Goal: Information Seeking & Learning: Learn about a topic

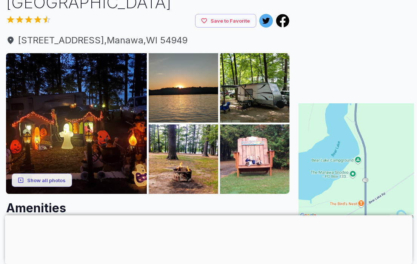
scroll to position [64, 0]
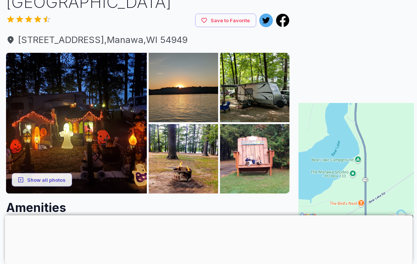
click at [37, 178] on button "Show all photos" at bounding box center [42, 180] width 60 height 14
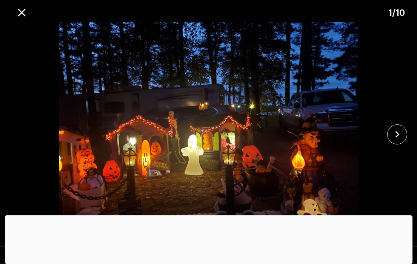
scroll to position [65, 0]
click at [399, 141] on icon "close" at bounding box center [397, 134] width 13 height 13
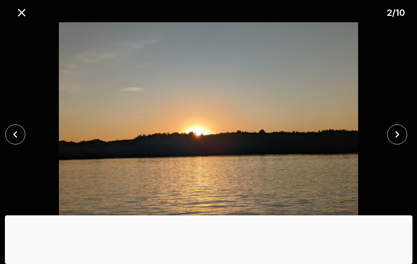
click at [396, 141] on icon "close" at bounding box center [397, 134] width 13 height 13
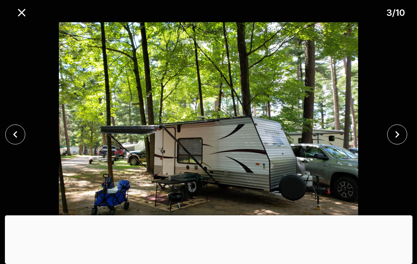
click at [395, 141] on icon "close" at bounding box center [397, 134] width 13 height 13
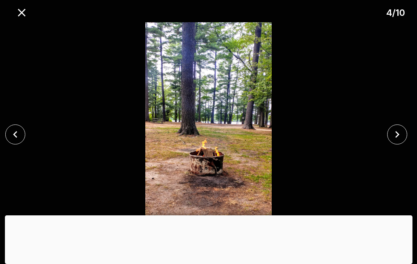
click at [394, 141] on icon "close" at bounding box center [397, 134] width 13 height 13
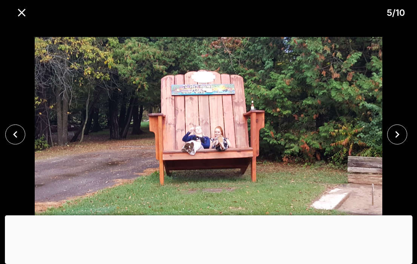
click at [398, 141] on icon "close" at bounding box center [397, 134] width 13 height 13
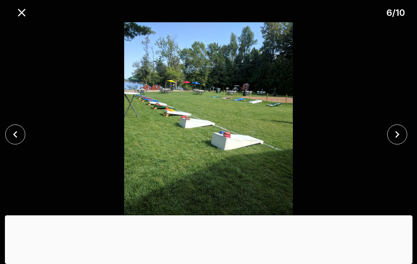
click at [396, 141] on icon "close" at bounding box center [397, 134] width 13 height 13
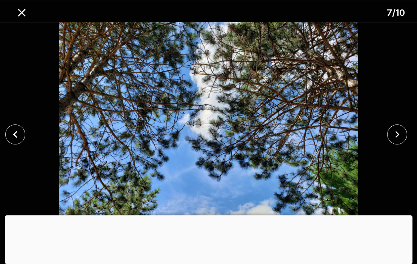
click at [396, 141] on icon "close" at bounding box center [397, 134] width 13 height 13
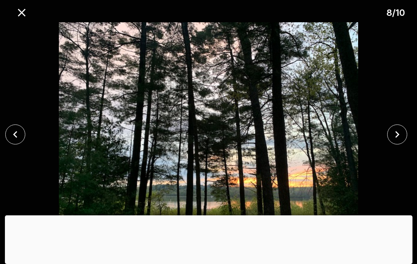
click at [395, 141] on icon "close" at bounding box center [397, 134] width 13 height 13
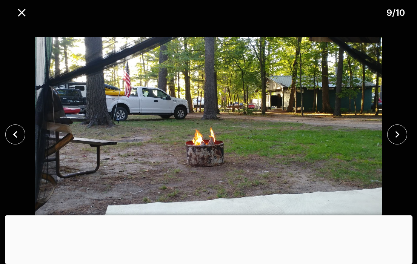
click at [394, 141] on icon "close" at bounding box center [397, 134] width 13 height 13
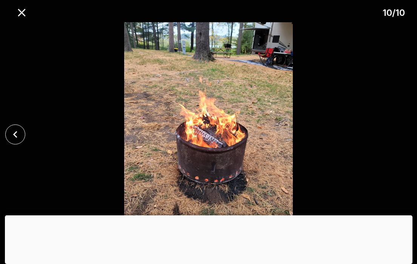
click at [397, 151] on div at bounding box center [208, 134] width 417 height 225
click at [23, 13] on icon "close" at bounding box center [22, 13] width 8 height 8
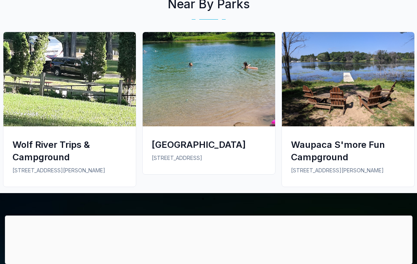
scroll to position [933, 0]
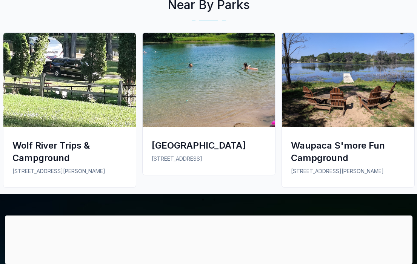
click at [330, 139] on div "Waupaca S'more Fun Campground" at bounding box center [348, 151] width 114 height 25
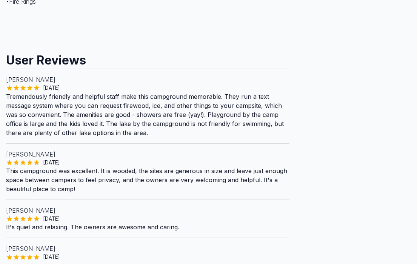
scroll to position [566, 0]
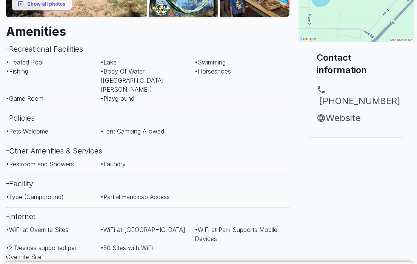
scroll to position [240, 0]
click at [343, 112] on link "Website" at bounding box center [356, 119] width 79 height 14
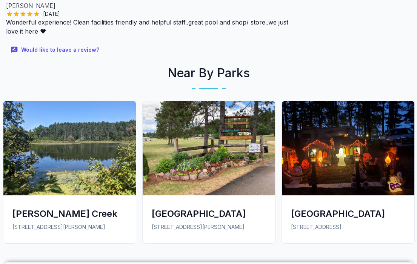
scroll to position [907, 0]
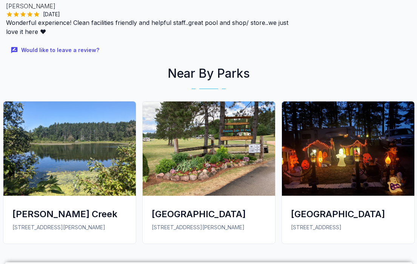
click at [79, 149] on img at bounding box center [69, 149] width 133 height 94
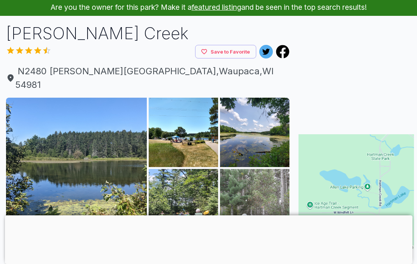
scroll to position [33, 0]
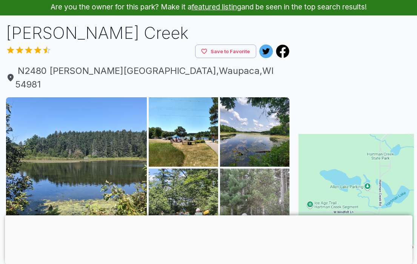
click at [99, 169] on img at bounding box center [76, 167] width 141 height 141
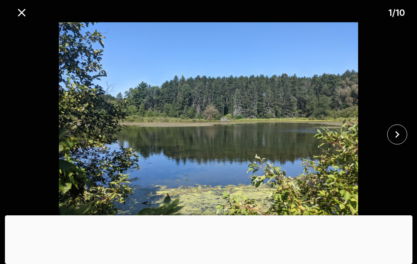
scroll to position [33, 9]
click at [392, 141] on icon "close" at bounding box center [397, 134] width 13 height 13
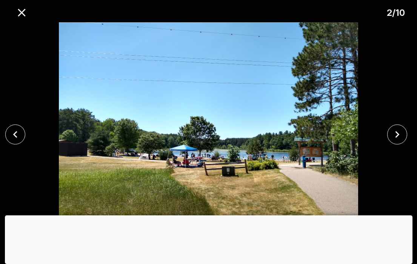
click at [390, 145] on button "close" at bounding box center [397, 135] width 20 height 20
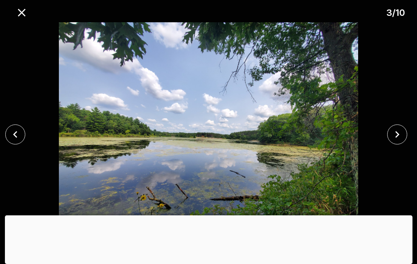
click at [392, 141] on icon "close" at bounding box center [397, 134] width 13 height 13
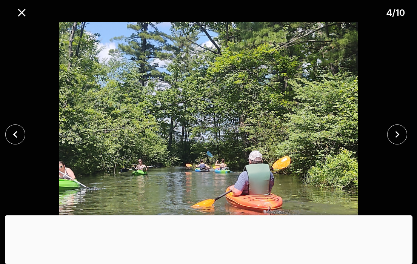
click at [392, 141] on icon "close" at bounding box center [397, 134] width 13 height 13
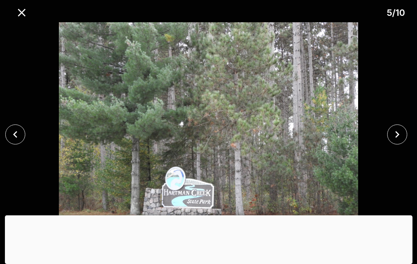
click at [393, 141] on icon "close" at bounding box center [397, 134] width 13 height 13
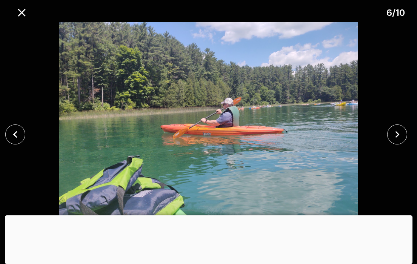
click at [394, 141] on icon "close" at bounding box center [397, 134] width 13 height 13
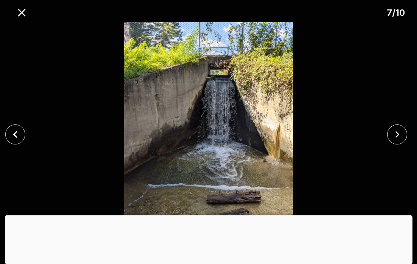
click at [27, 15] on icon "close" at bounding box center [21, 12] width 13 height 13
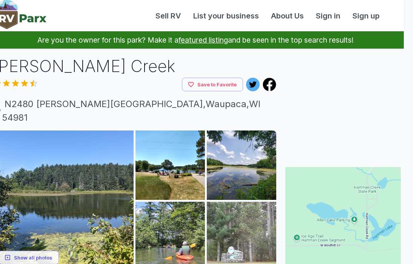
scroll to position [0, 0]
